Goal: Navigation & Orientation: Understand site structure

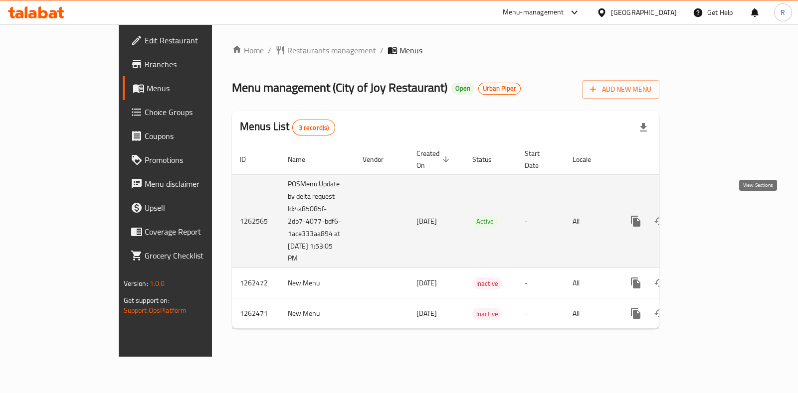
click at [719, 216] on link "enhanced table" at bounding box center [707, 221] width 24 height 24
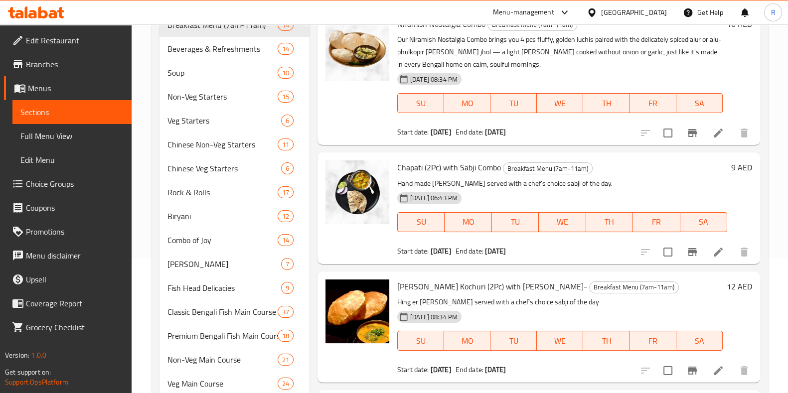
scroll to position [73, 0]
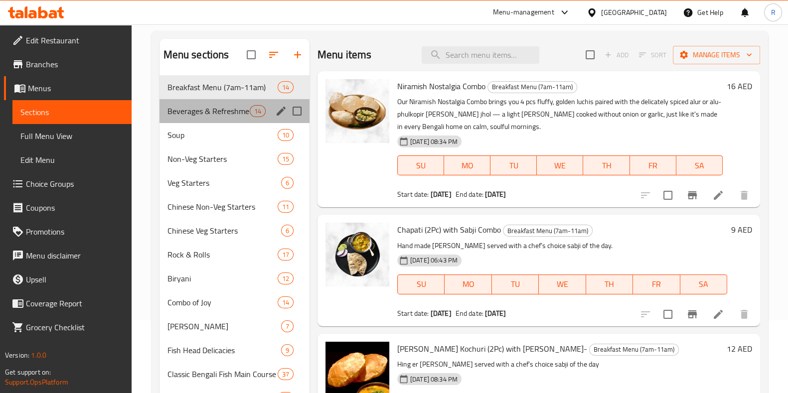
click at [195, 118] on div "Beverages & Refreshments 14" at bounding box center [235, 111] width 150 height 24
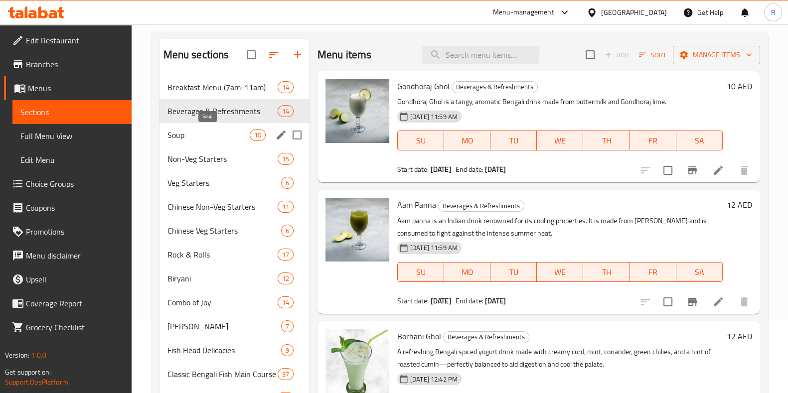
click at [190, 139] on span "Soup" at bounding box center [208, 135] width 82 height 12
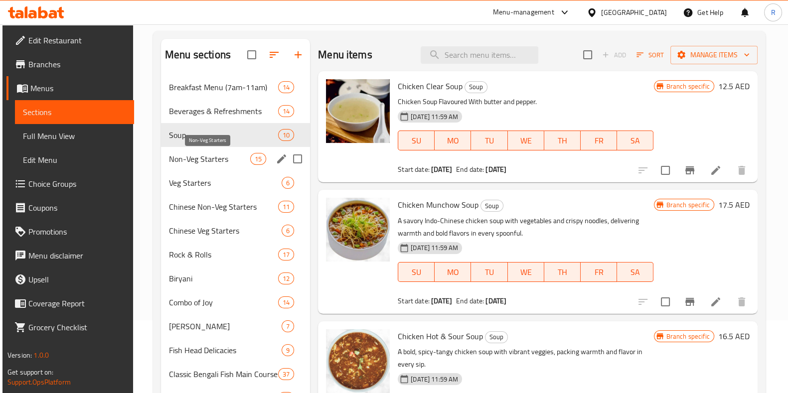
click at [192, 160] on span "Non-Veg Starters" at bounding box center [209, 159] width 81 height 12
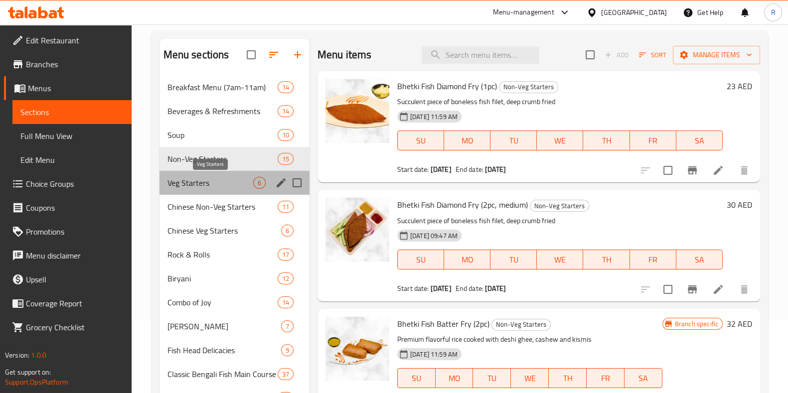
click at [191, 186] on span "Veg Starters" at bounding box center [210, 183] width 86 height 12
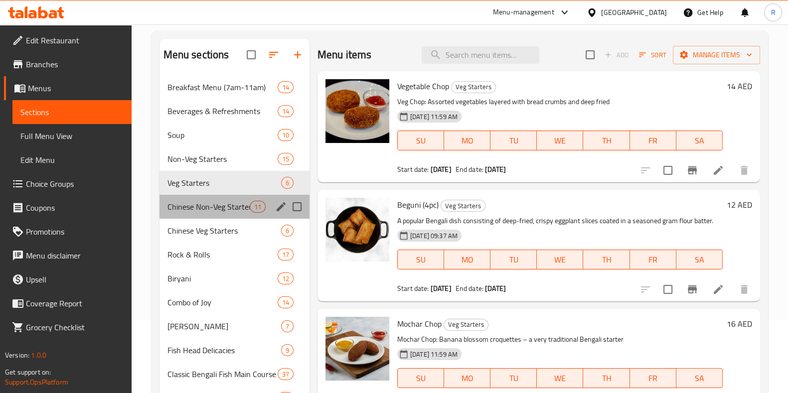
click at [193, 197] on div "Chinese Non-Veg Starters 11" at bounding box center [235, 207] width 150 height 24
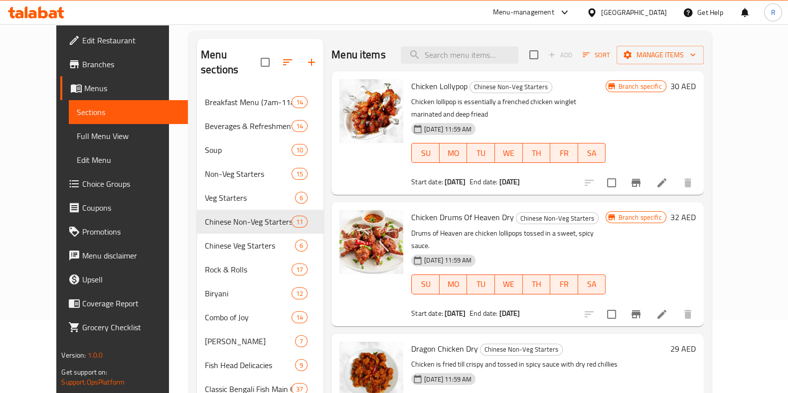
click at [732, 194] on div "Home / Restaurants management / Menus / Sections City of Joy Restaurant Open Ur…" at bounding box center [450, 336] width 563 height 769
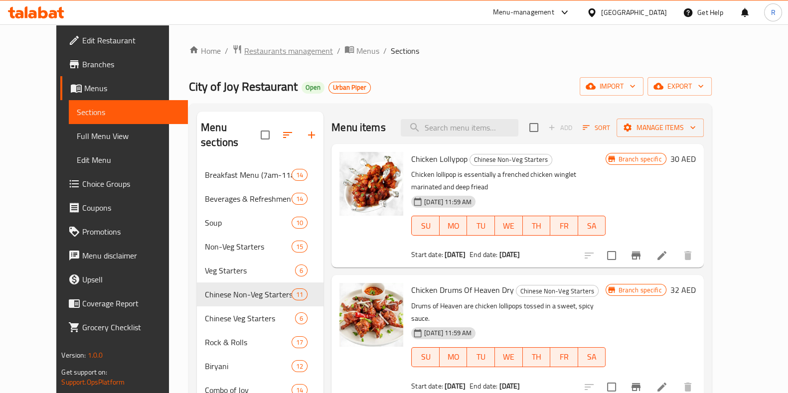
click at [244, 49] on span "Restaurants management" at bounding box center [288, 51] width 89 height 12
